Goal: Information Seeking & Learning: Learn about a topic

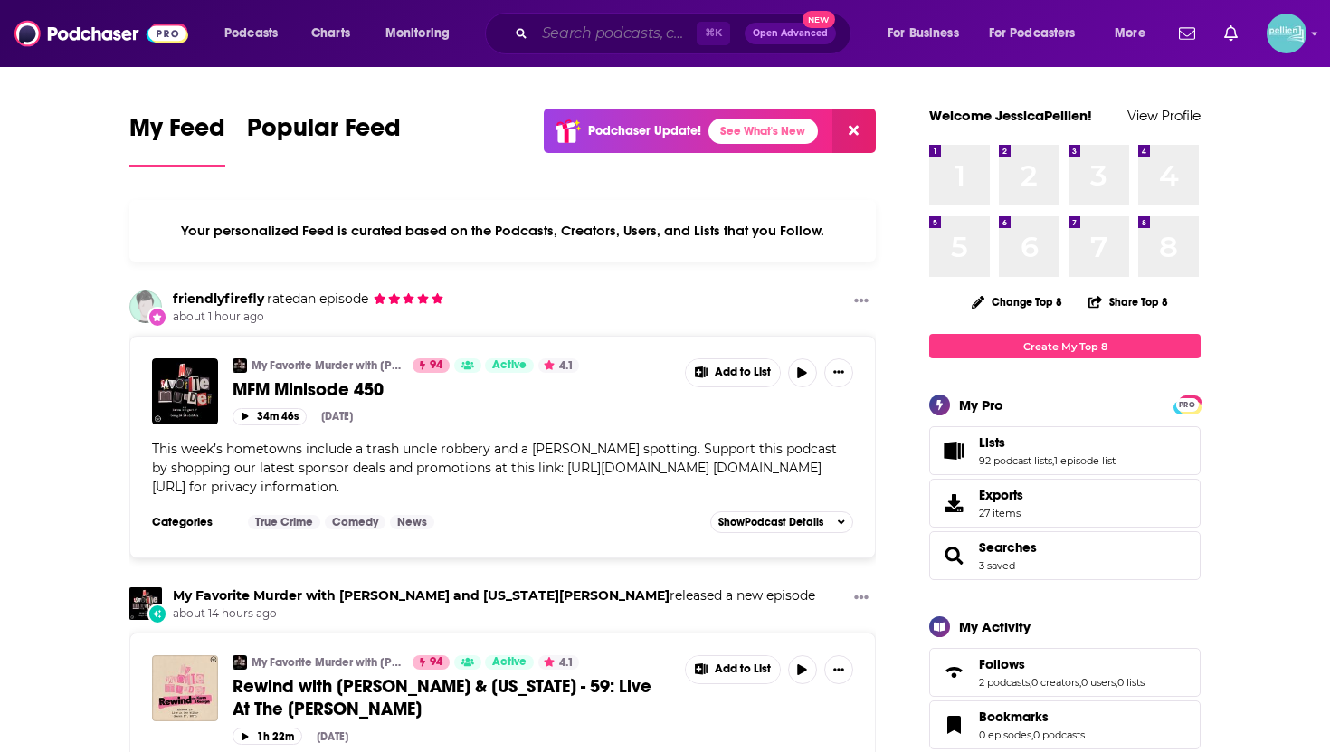
click at [557, 38] on input "Search podcasts, credits, & more..." at bounding box center [616, 33] width 162 height 29
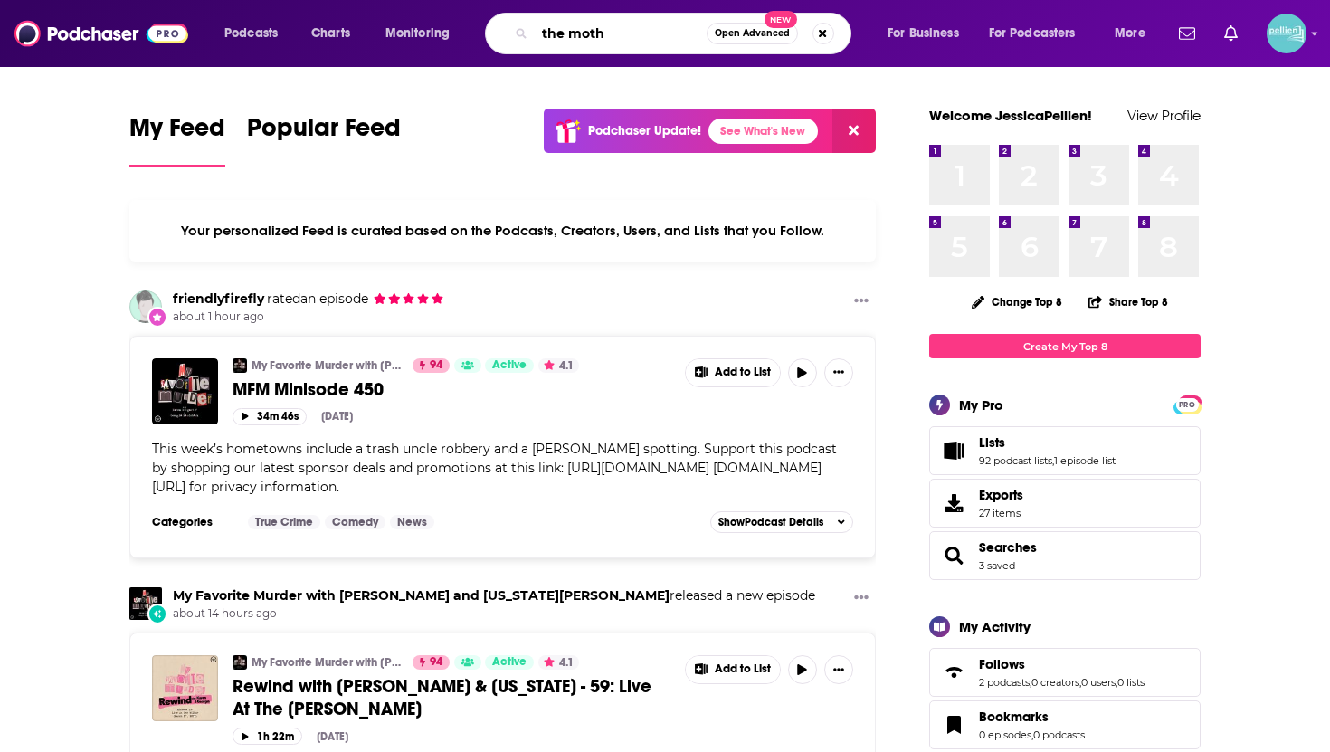
type input "the moth"
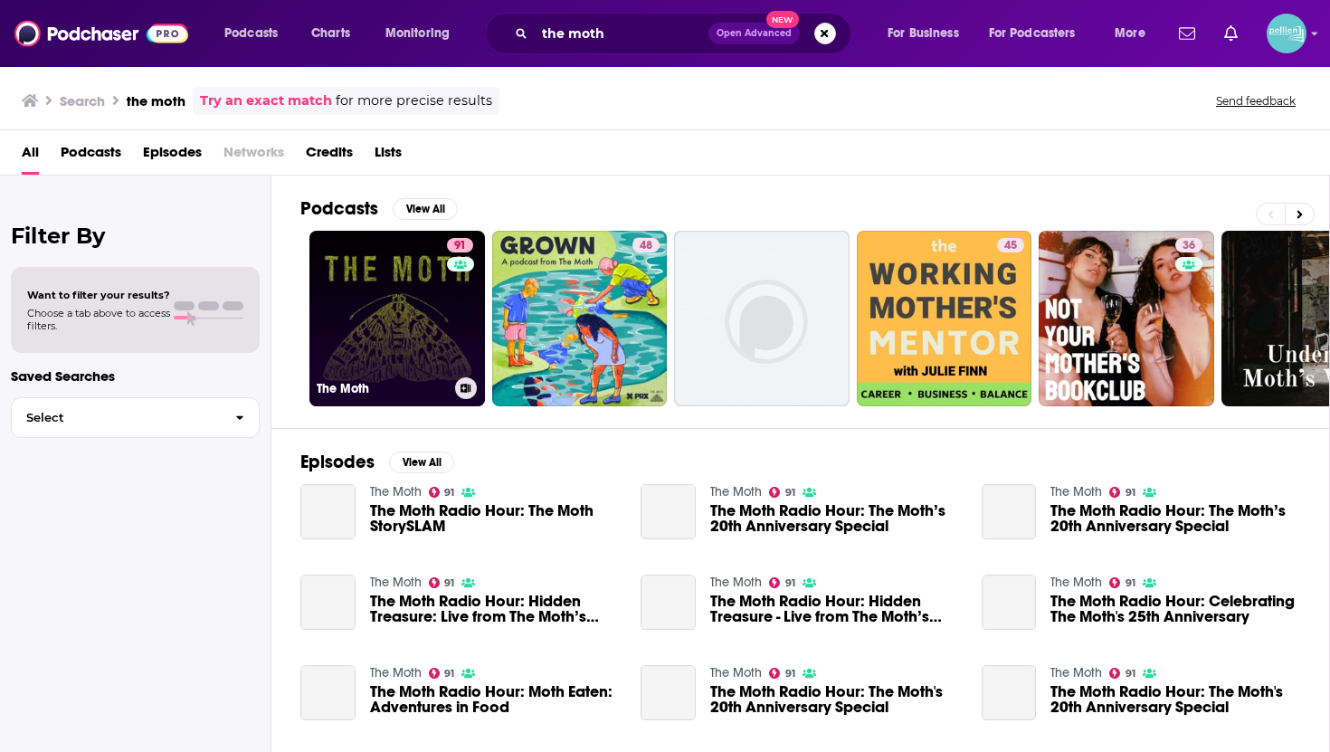
click at [364, 322] on link "91 The Moth" at bounding box center [397, 319] width 176 height 176
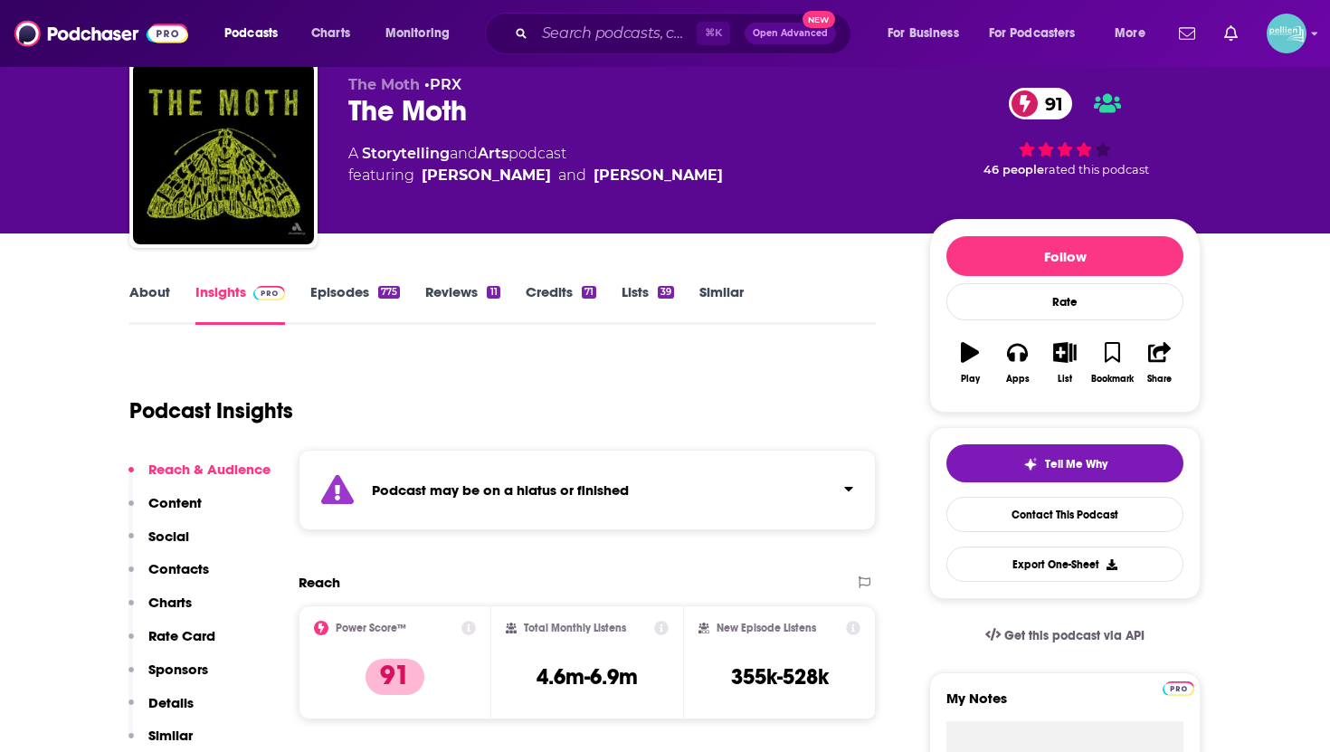
scroll to position [68, 0]
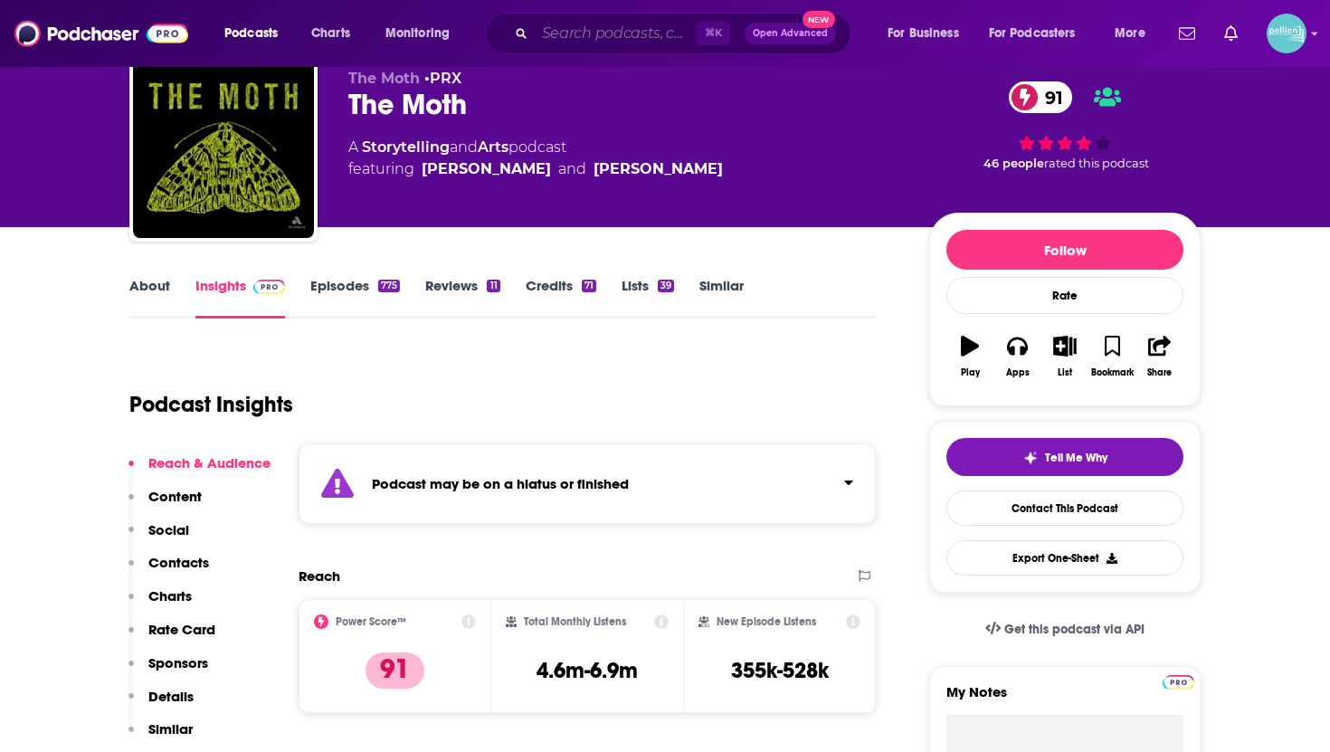
click at [556, 39] on input "Search podcasts, credits, & more..." at bounding box center [616, 33] width 162 height 29
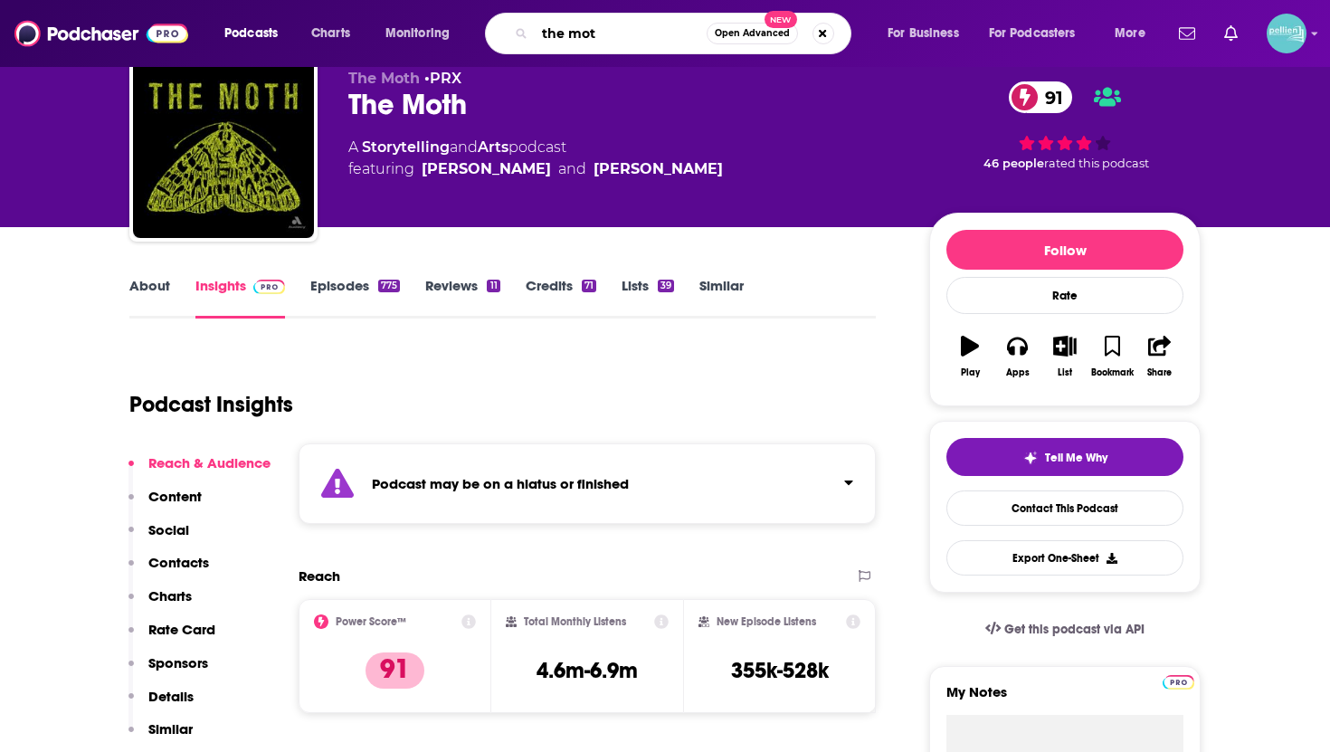
type input "the moth"
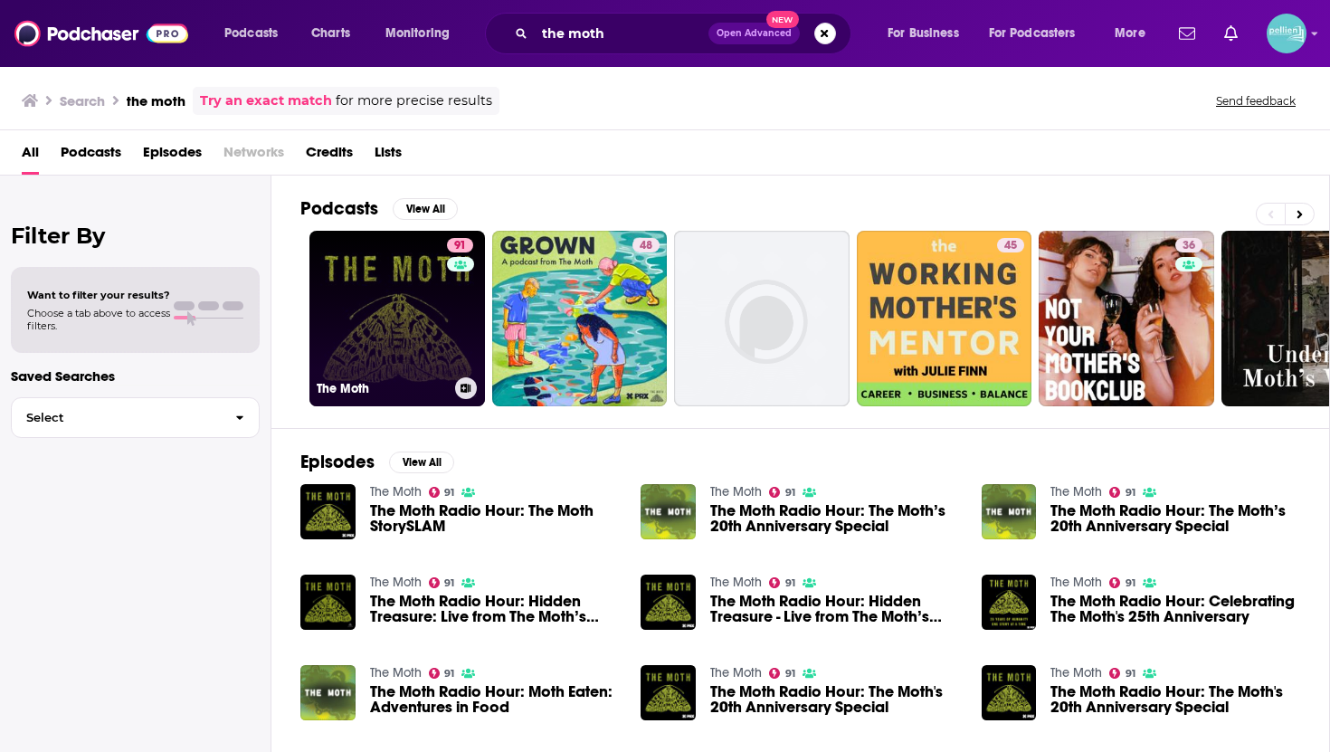
click at [367, 292] on link "91 The Moth" at bounding box center [397, 319] width 176 height 176
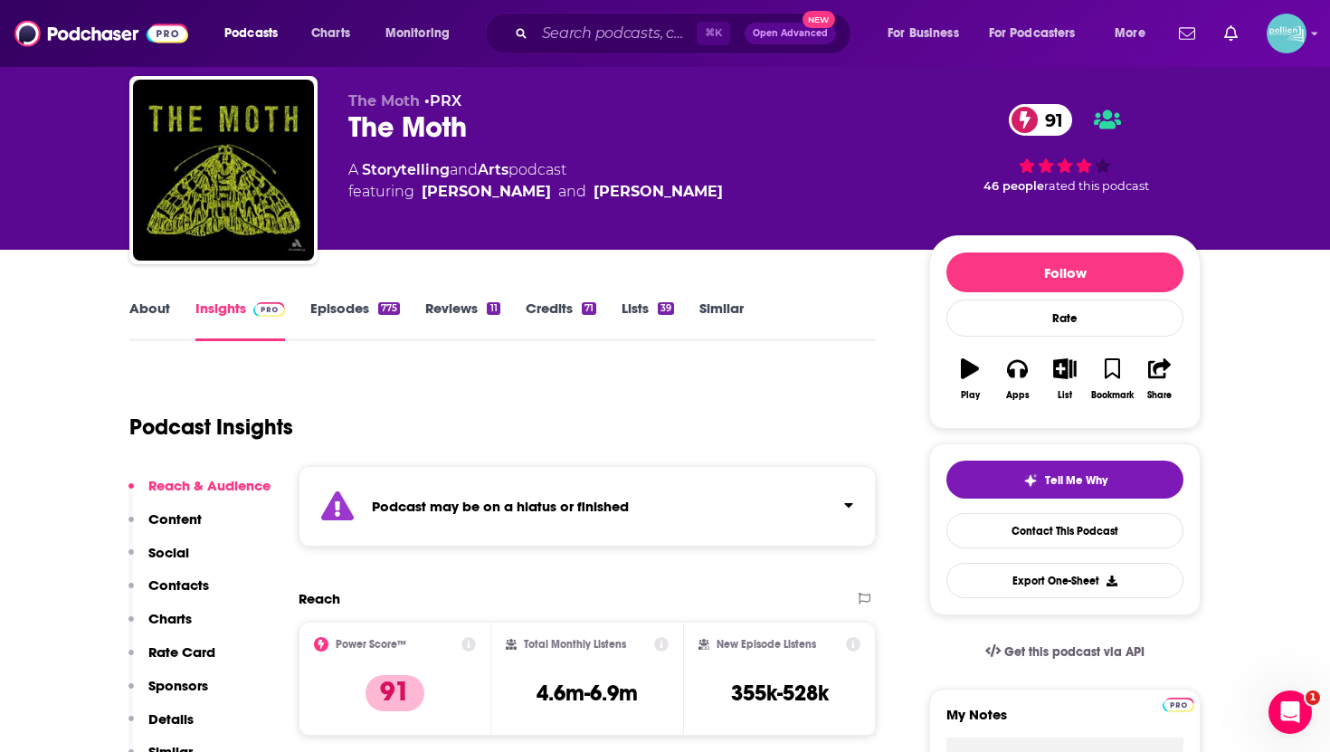
scroll to position [38, 0]
